Goal: Find specific page/section: Find specific page/section

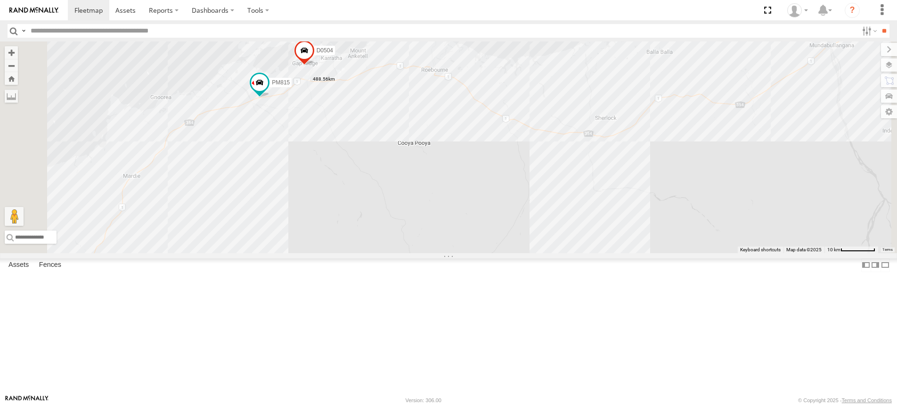
click at [0, 0] on label at bounding box center [0, 0] width 0 height 0
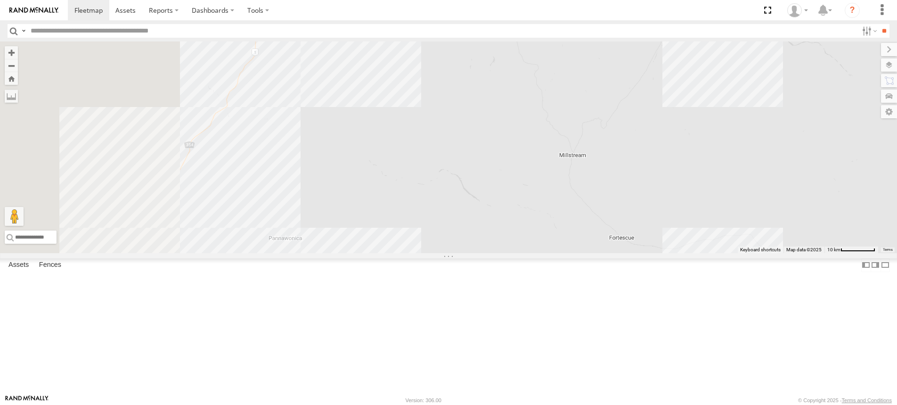
drag, startPoint x: 336, startPoint y: 327, endPoint x: 547, endPoint y: 89, distance: 318.6
click at [539, 80] on div "D0504 PM815" at bounding box center [448, 146] width 897 height 211
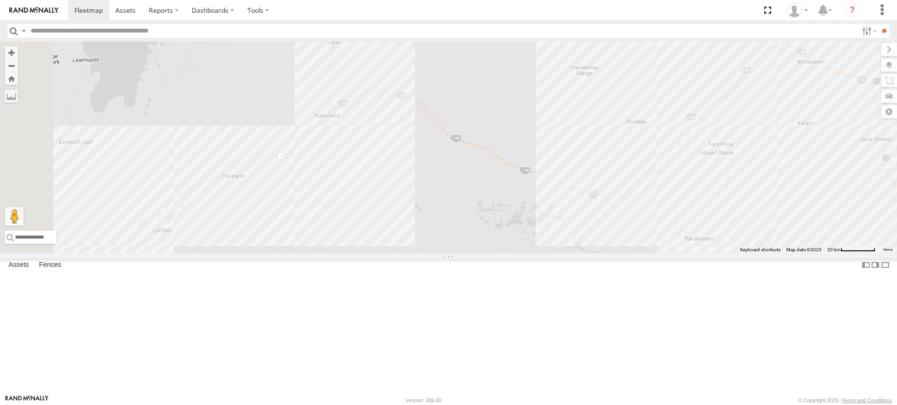
drag, startPoint x: 451, startPoint y: 275, endPoint x: 531, endPoint y: 140, distance: 156.3
click at [530, 141] on div "D0504 PM815" at bounding box center [448, 146] width 897 height 211
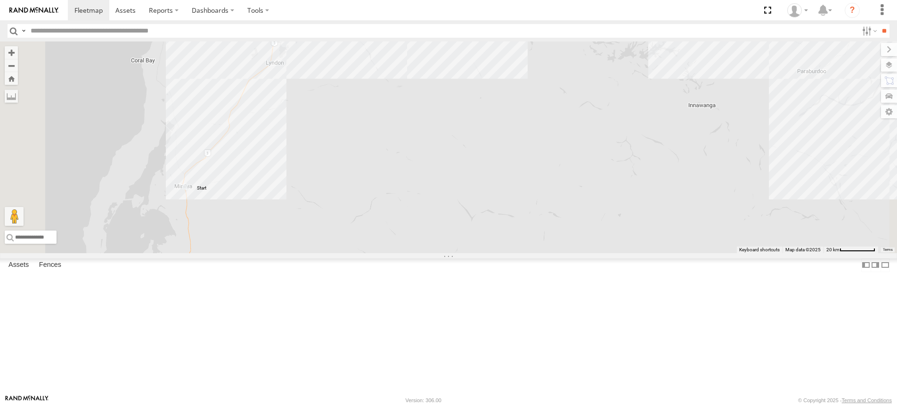
click at [0, 0] on label at bounding box center [0, 0] width 0 height 0
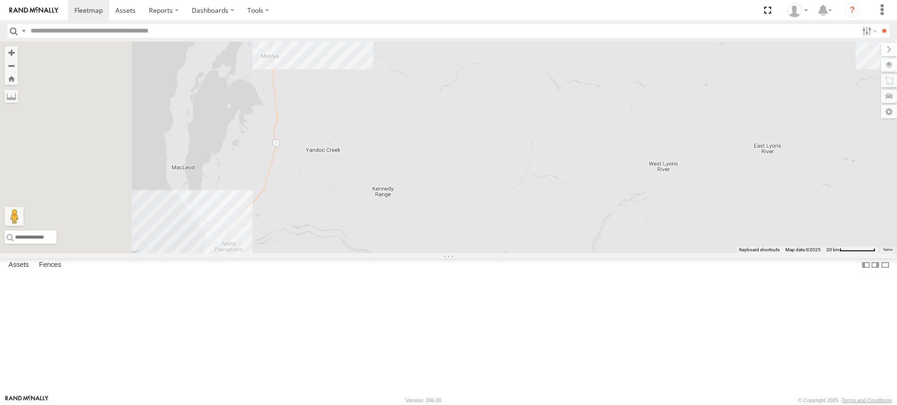
drag, startPoint x: 321, startPoint y: 305, endPoint x: 495, endPoint y: 43, distance: 314.0
click at [494, 44] on div "D0504 PM815 PM812" at bounding box center [448, 146] width 897 height 211
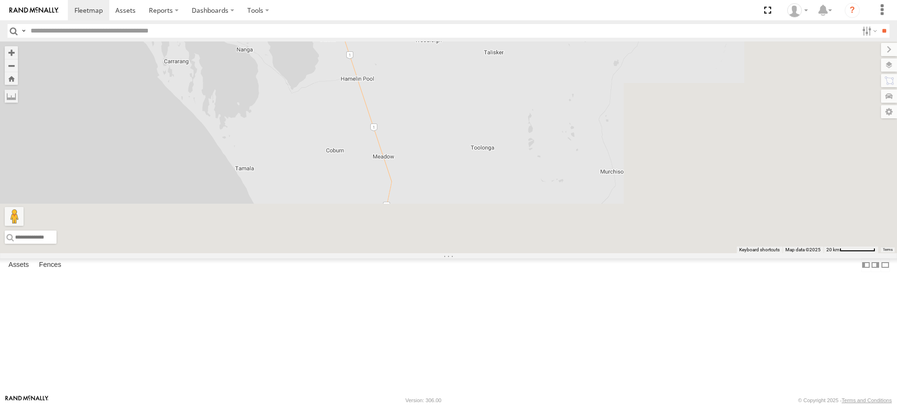
drag, startPoint x: 518, startPoint y: 232, endPoint x: 351, endPoint y: 50, distance: 246.3
click at [332, 40] on body at bounding box center [448, 202] width 897 height 405
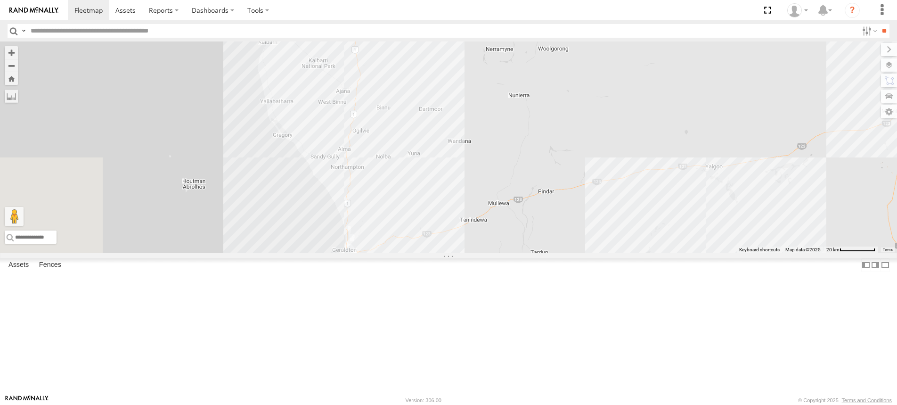
drag, startPoint x: 418, startPoint y: 178, endPoint x: 472, endPoint y: 8, distance: 177.4
click at [472, 9] on body at bounding box center [448, 202] width 897 height 405
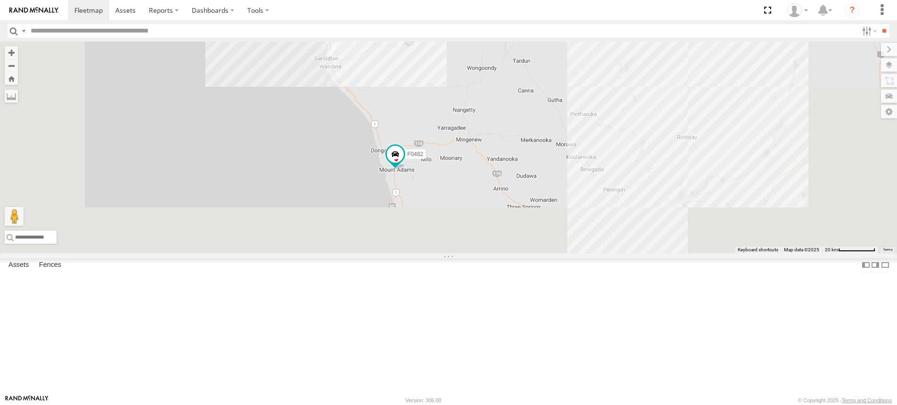
drag, startPoint x: 512, startPoint y: 96, endPoint x: 512, endPoint y: 78, distance: 17.9
click at [512, 78] on div "D0504 PM815 PM812 F0482" at bounding box center [448, 146] width 897 height 211
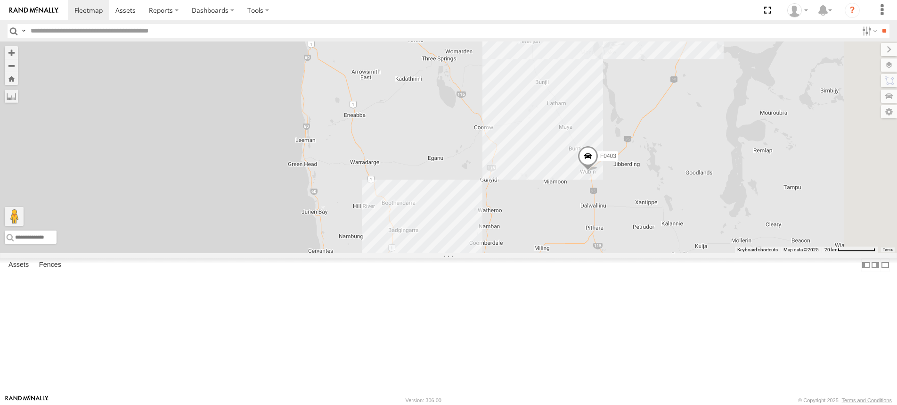
drag, startPoint x: 533, startPoint y: 275, endPoint x: 458, endPoint y: 145, distance: 149.8
click at [458, 145] on div "D0504 PM815 PM812 F0482 F0403" at bounding box center [448, 146] width 897 height 211
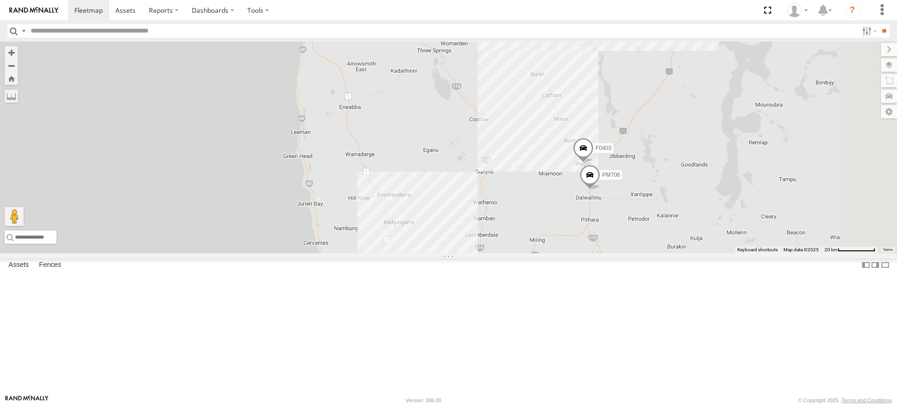
drag, startPoint x: 473, startPoint y: 209, endPoint x: 467, endPoint y: 199, distance: 11.2
click at [467, 199] on div "D0504 PM815 PM812 F0482 F0403 2 PM706" at bounding box center [448, 146] width 897 height 211
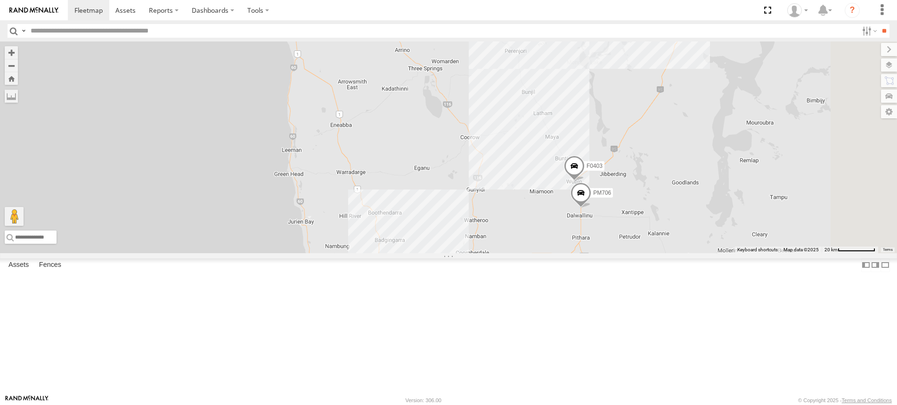
drag, startPoint x: 449, startPoint y: 130, endPoint x: 446, endPoint y: 160, distance: 29.3
click at [446, 160] on div "D0504 PM815 PM812 F0482 F0403 2 PM706" at bounding box center [448, 146] width 897 height 211
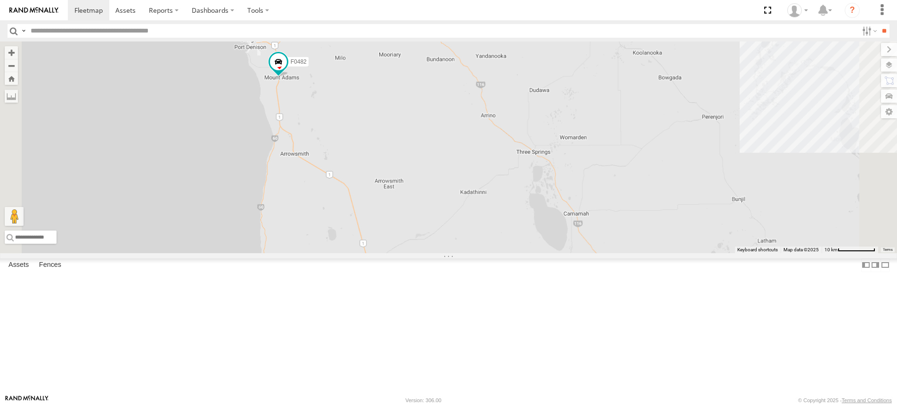
drag, startPoint x: 419, startPoint y: 138, endPoint x: 424, endPoint y: 244, distance: 106.1
click at [424, 244] on div "D0504 PM815 PM812 F0482 F0403 PM706" at bounding box center [448, 146] width 897 height 211
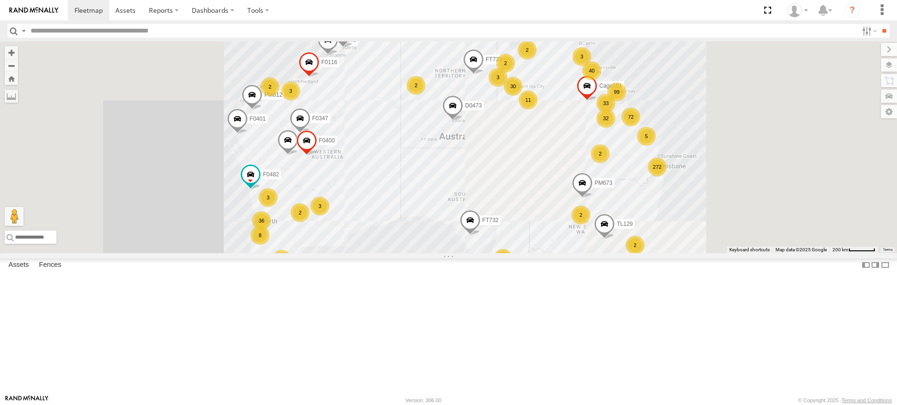
click at [181, 32] on input "text" at bounding box center [442, 31] width 831 height 14
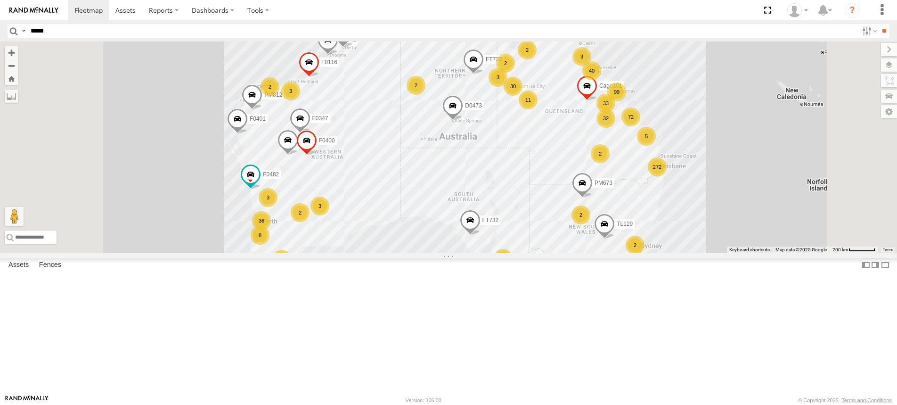
type input "*****"
click at [878, 24] on input "**" at bounding box center [883, 31] width 11 height 14
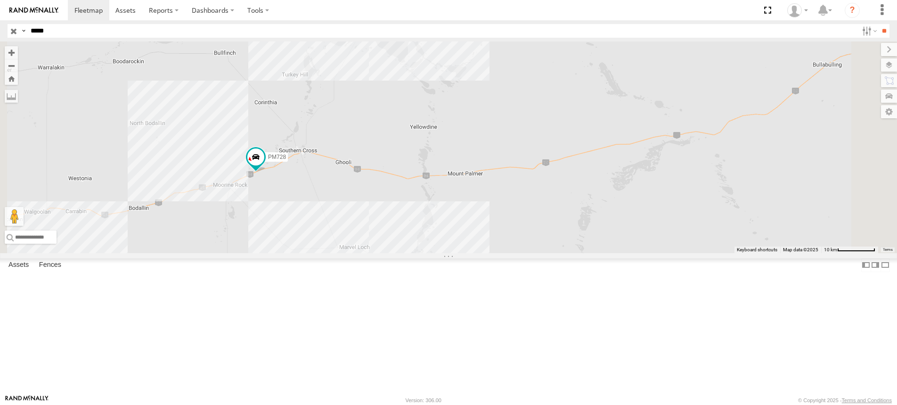
click at [0, 0] on label at bounding box center [0, 0] width 0 height 0
